Goal: Book appointment/travel/reservation

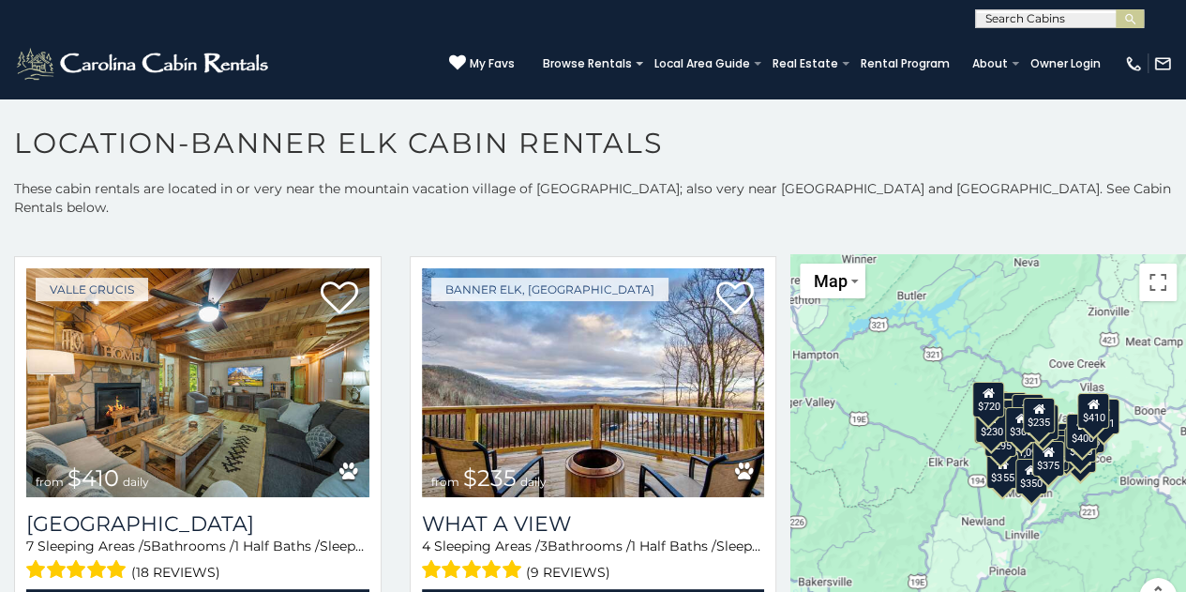
scroll to position [45, 0]
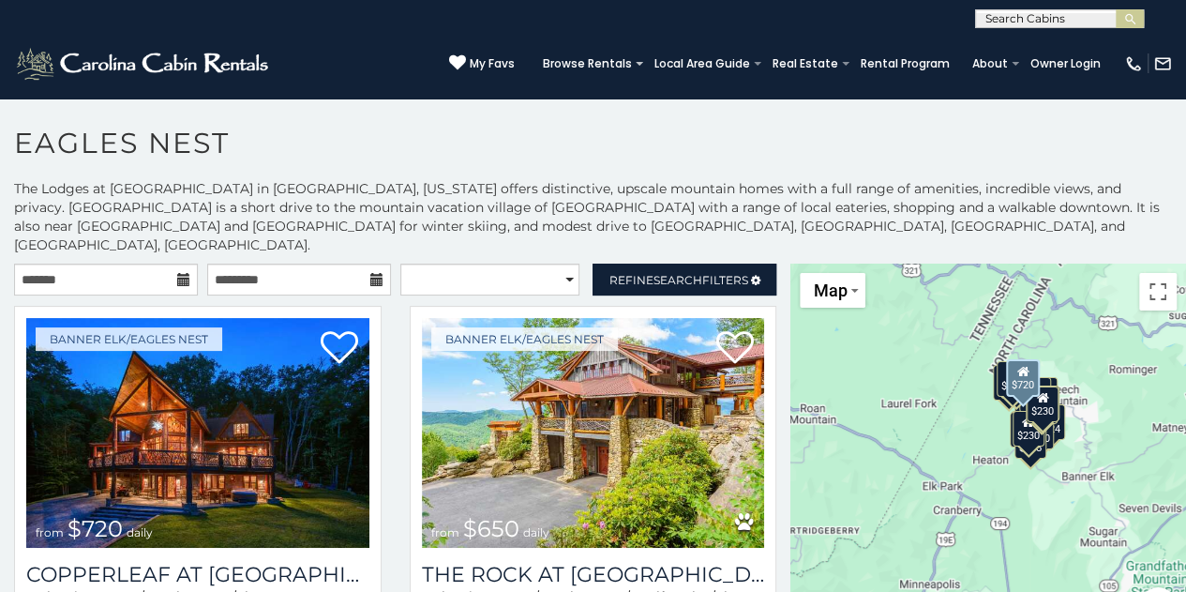
scroll to position [73, 0]
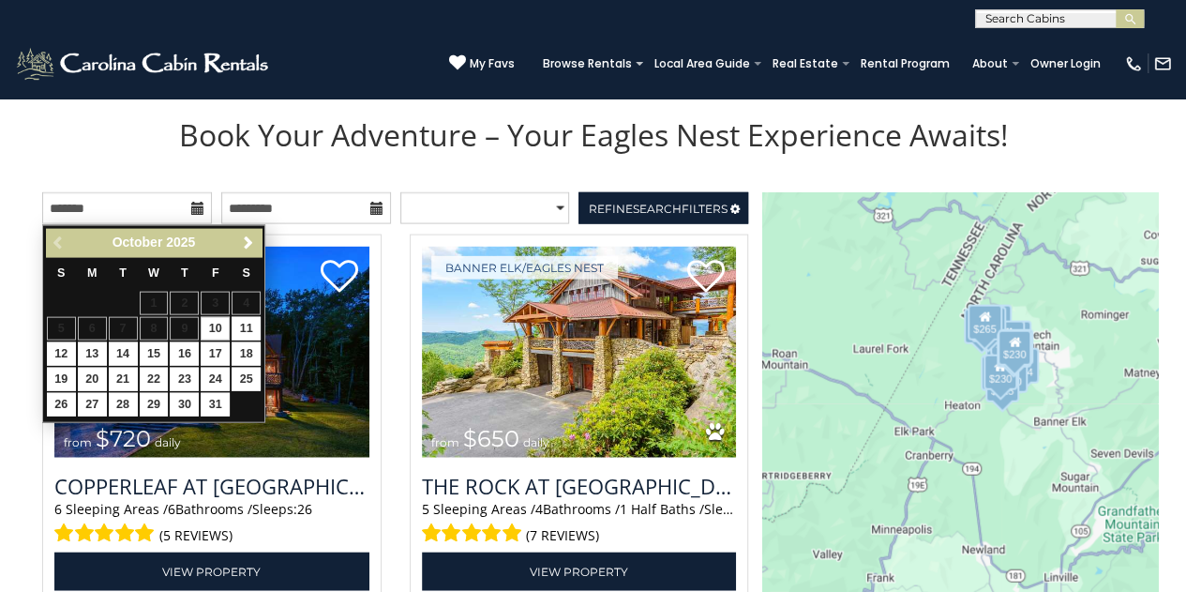
click at [195, 209] on icon at bounding box center [197, 208] width 13 height 13
click at [253, 245] on span "Next" at bounding box center [248, 242] width 15 height 15
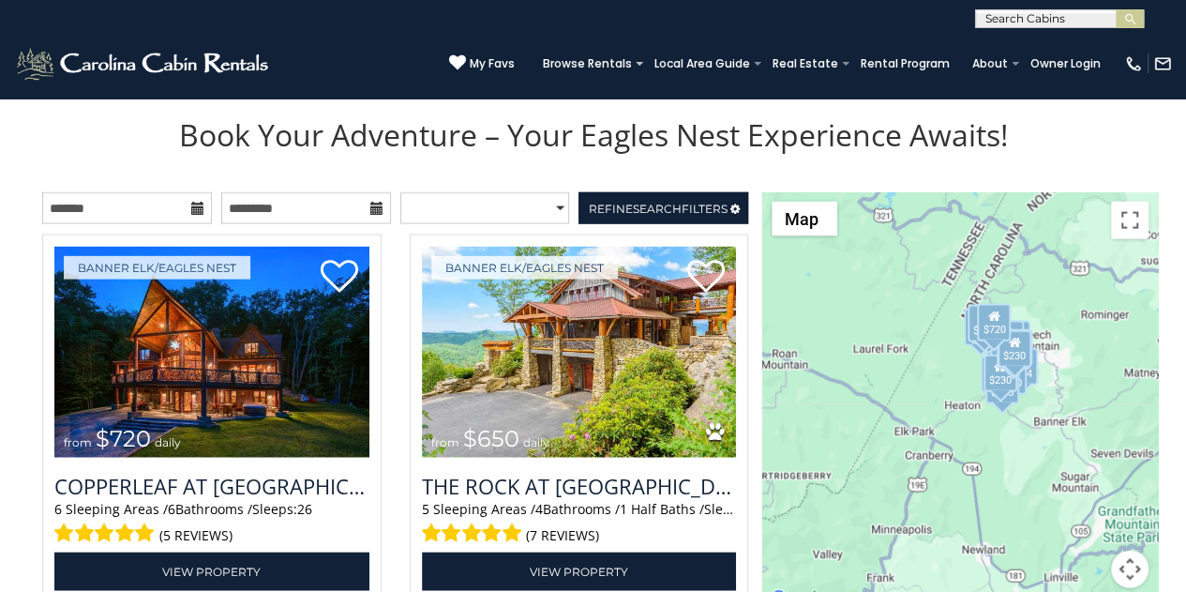
click at [198, 215] on icon at bounding box center [197, 208] width 13 height 13
click at [199, 209] on icon at bounding box center [197, 208] width 13 height 13
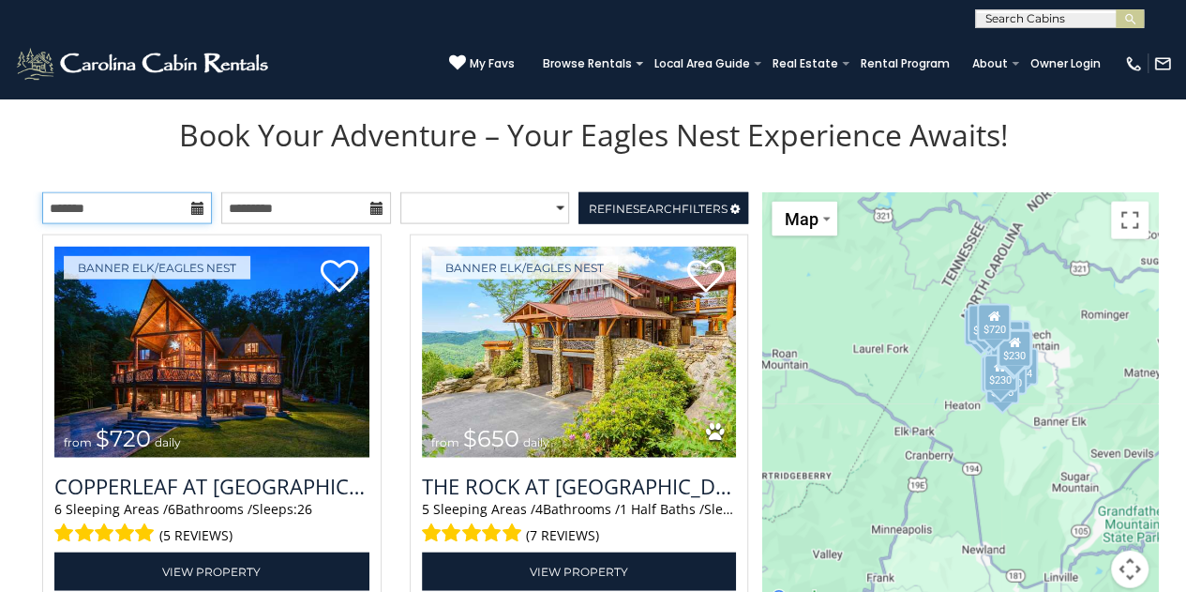
click at [76, 215] on input "text" at bounding box center [127, 208] width 170 height 32
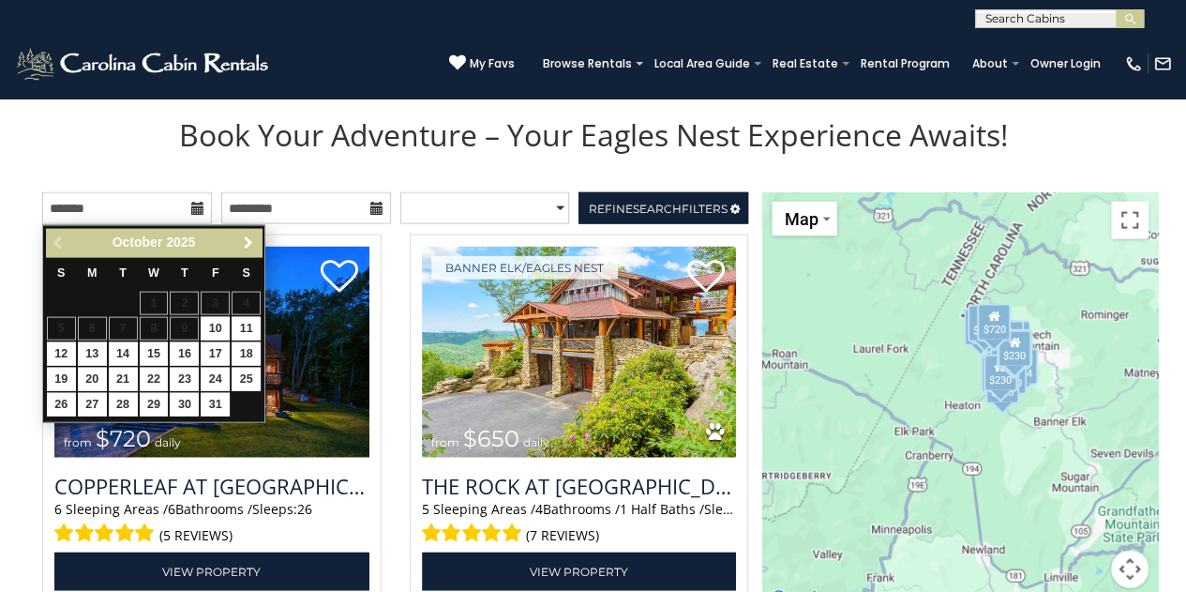
click at [247, 245] on span "Next" at bounding box center [248, 242] width 15 height 15
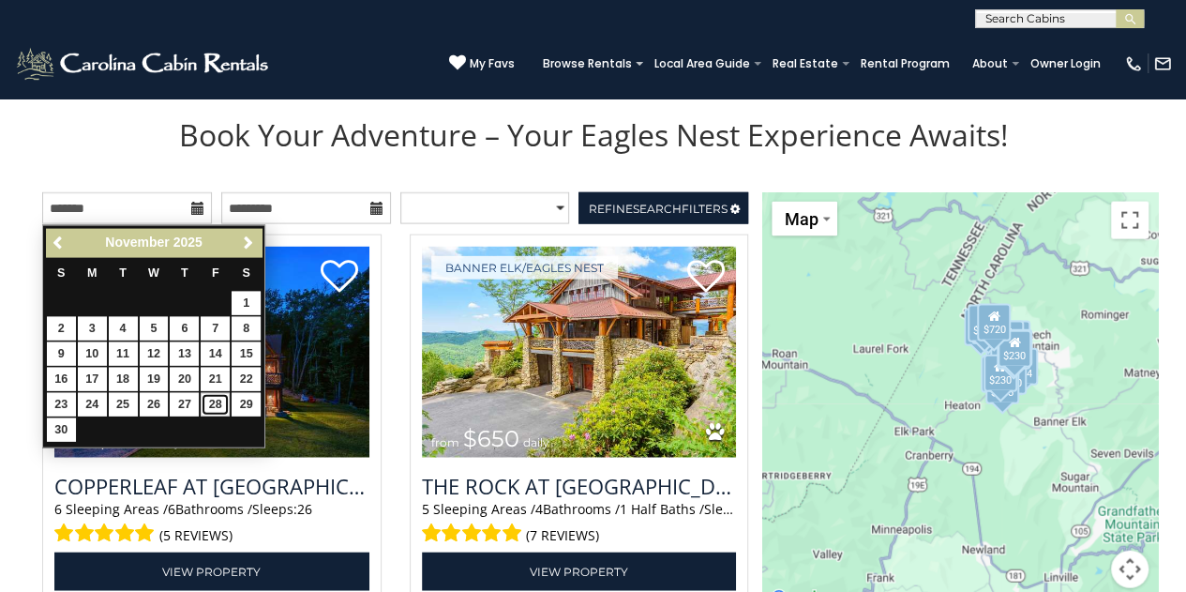
click at [220, 404] on link "28" at bounding box center [215, 404] width 29 height 23
type input "**********"
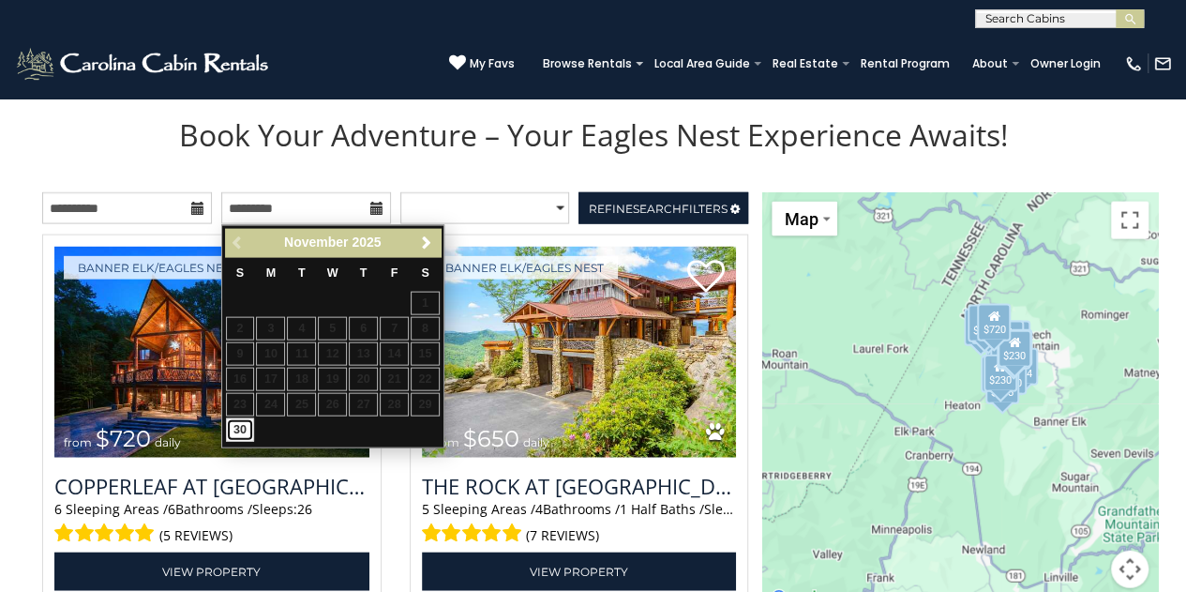
click at [243, 425] on link "30" at bounding box center [240, 429] width 29 height 23
type input "**********"
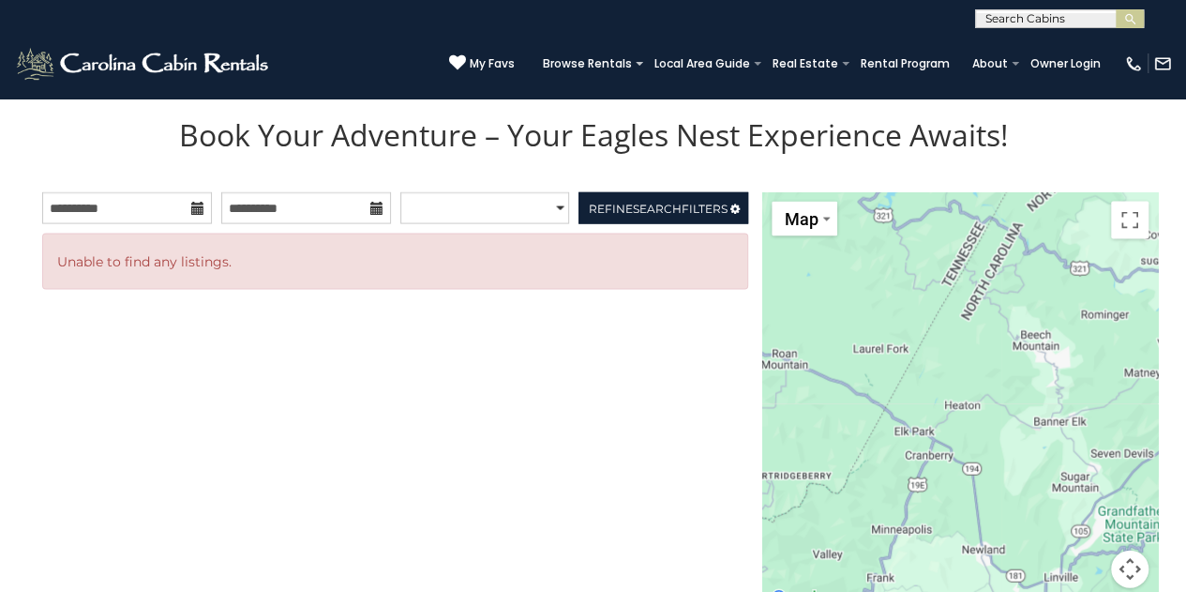
scroll to position [2310, 0]
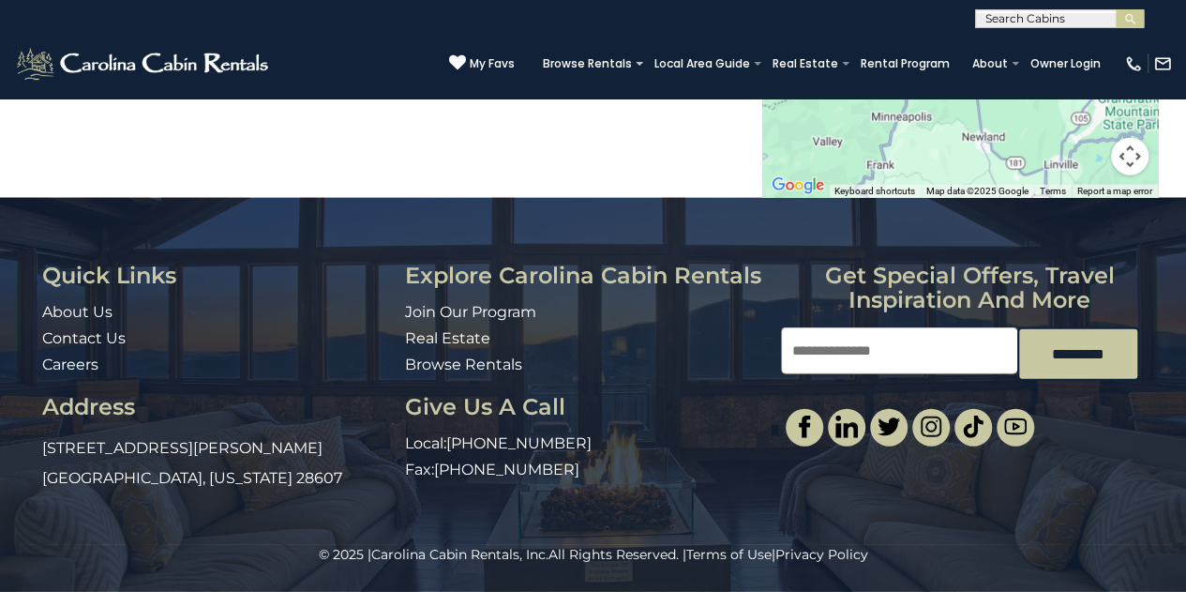
scroll to position [1898, 0]
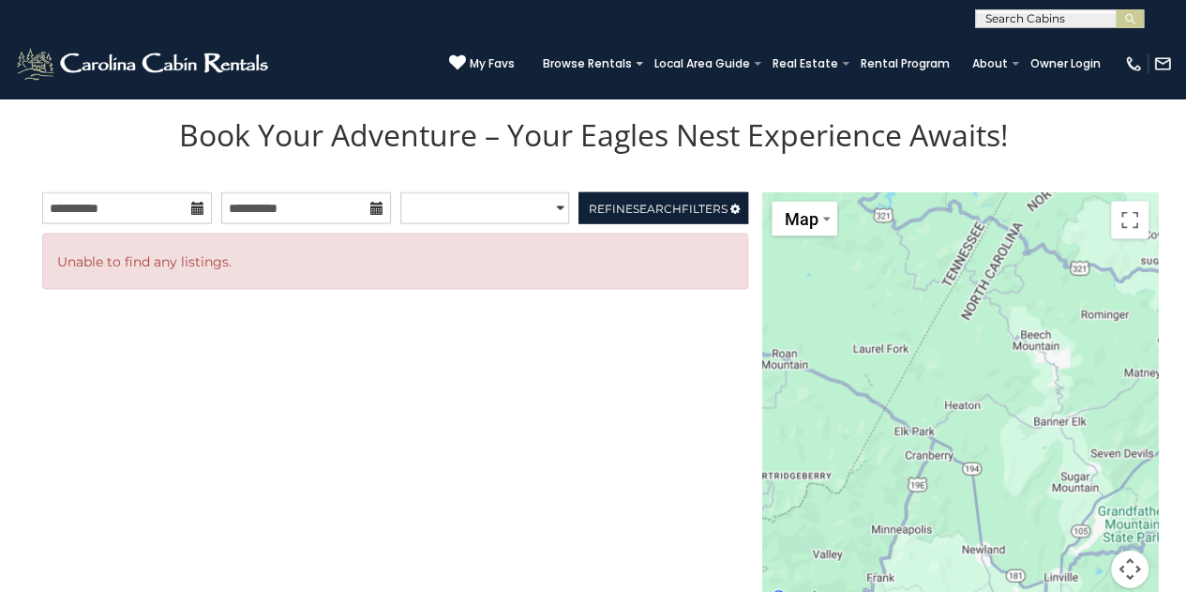
scroll to position [84, 0]
